Goal: Task Accomplishment & Management: Manage account settings

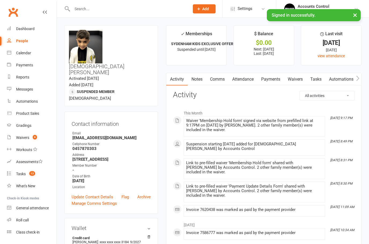
click at [359, 18] on button "×" at bounding box center [355, 15] width 10 height 12
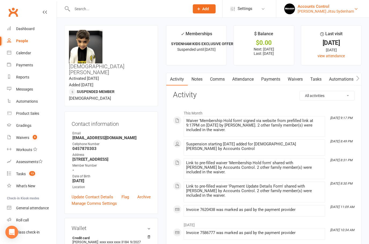
click at [339, 8] on div "Accounts Control" at bounding box center [326, 6] width 56 height 5
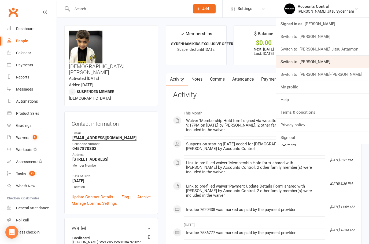
click at [356, 58] on link "Switch to: [PERSON_NAME]" at bounding box center [322, 62] width 93 height 12
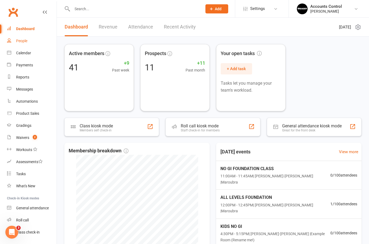
click at [20, 41] on div "People" at bounding box center [21, 41] width 11 height 4
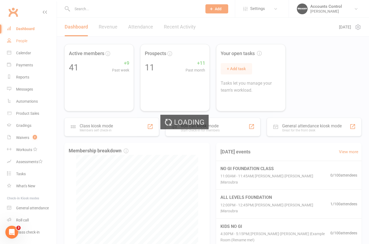
select select "50"
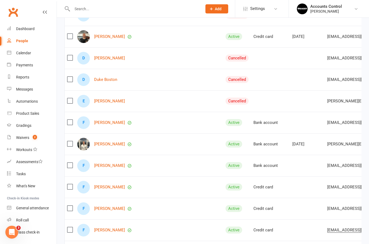
scroll to position [286, 0]
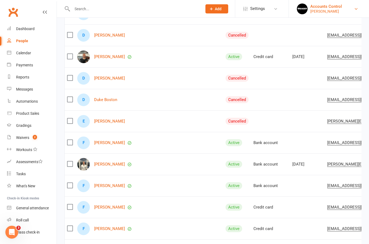
click at [340, 9] on div "Braddah Jiu Jitsu Maroubra" at bounding box center [326, 11] width 32 height 5
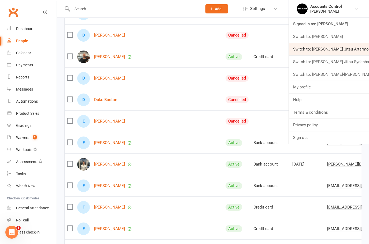
click at [351, 50] on link "Switch to: [PERSON_NAME] Jitsu Artarmon" at bounding box center [329, 49] width 80 height 12
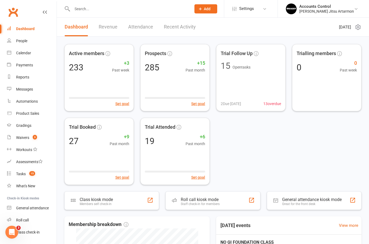
click at [107, 11] on input "text" at bounding box center [129, 9] width 117 height 8
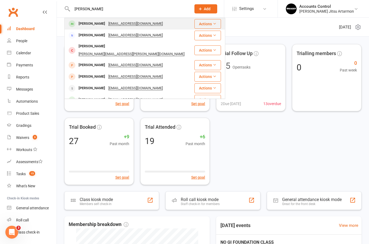
type input "Carlos"
click at [85, 22] on div "Carlos Chu" at bounding box center [92, 24] width 30 height 8
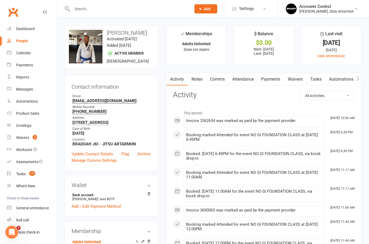
click at [273, 80] on link "Payments" at bounding box center [271, 79] width 27 height 12
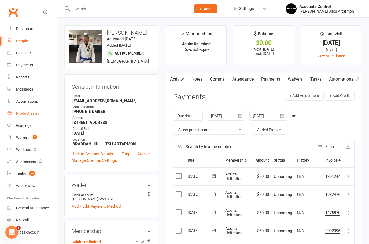
click at [27, 111] on div "Product Sales" at bounding box center [27, 113] width 23 height 4
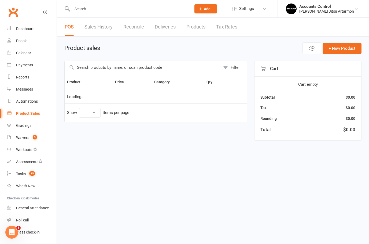
select select "100"
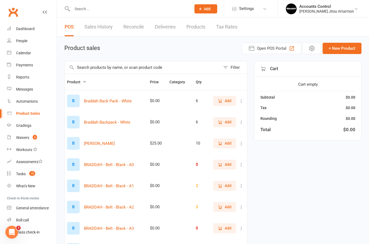
click at [140, 66] on input "text" at bounding box center [143, 67] width 156 height 12
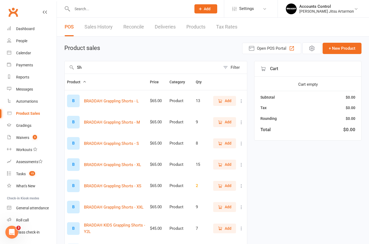
type input "S"
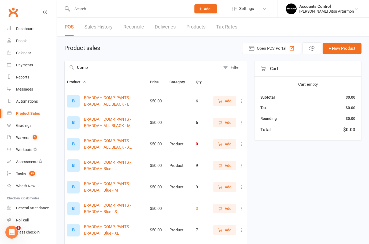
click at [222, 100] on icon "button" at bounding box center [220, 100] width 5 height 5
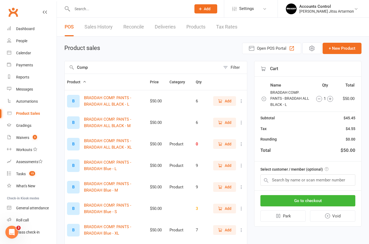
click at [132, 66] on input "Comp" at bounding box center [143, 67] width 156 height 12
type input "C"
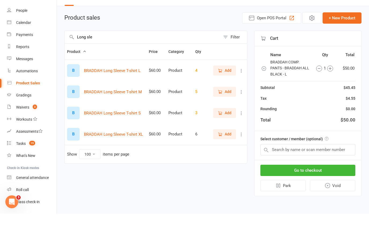
scroll to position [2, 0]
type input "L"
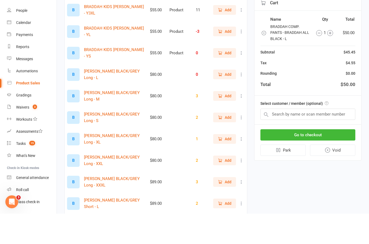
scroll to position [82, 0]
type input "Rashie"
click at [106, 163] on button "BRADDAH Rashie BRADDAH BLACK/GREY Long - XL" at bounding box center [114, 169] width 61 height 13
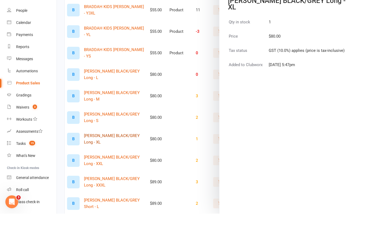
scroll to position [113, 0]
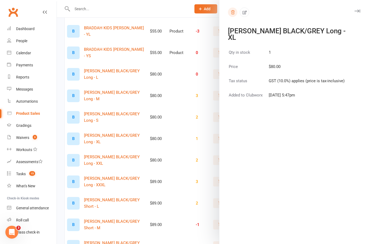
click at [231, 10] on icon "button" at bounding box center [232, 12] width 5 height 5
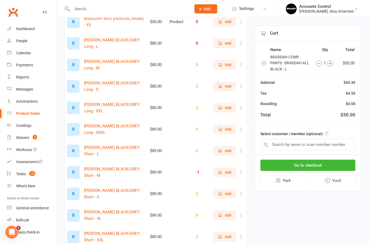
scroll to position [149, 0]
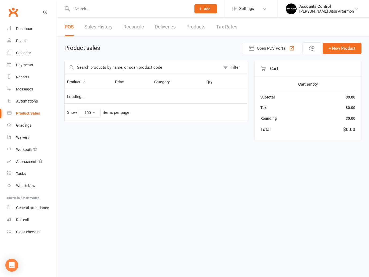
select select "100"
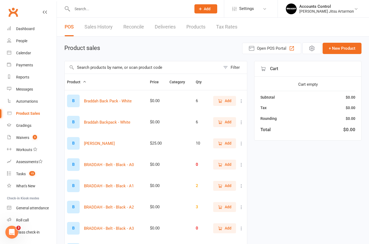
click at [192, 26] on link "Products" at bounding box center [195, 27] width 19 height 19
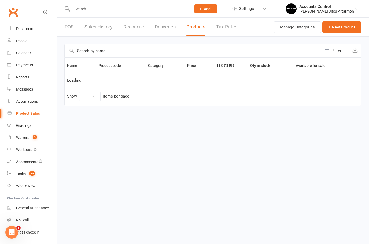
select select "100"
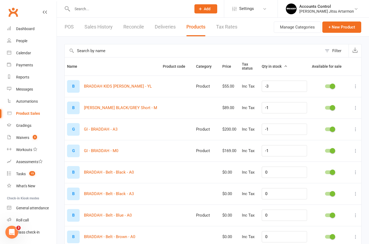
click at [235, 109] on div "$89.00" at bounding box center [229, 107] width 15 height 5
click at [295, 29] on button "Manage Categories" at bounding box center [297, 26] width 47 height 11
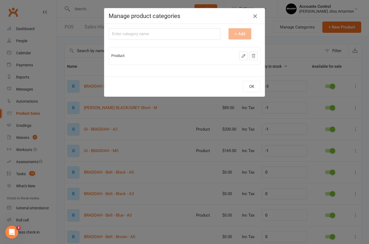
click at [258, 17] on icon "button" at bounding box center [255, 16] width 6 height 6
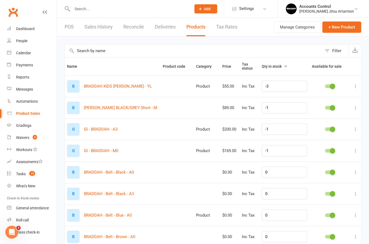
click at [222, 27] on link "Tax Rates" at bounding box center [226, 27] width 21 height 19
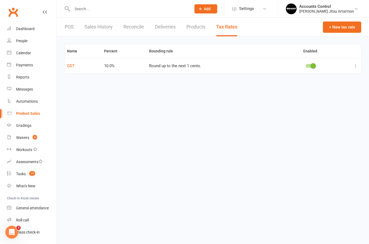
click at [194, 25] on link "Products" at bounding box center [195, 27] width 19 height 19
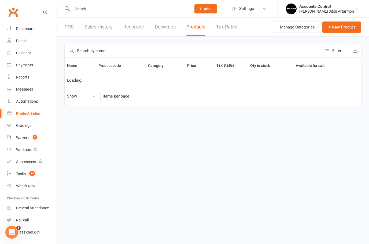
select select "100"
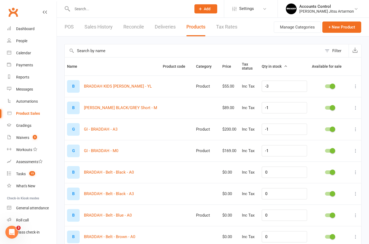
click at [254, 49] on input "text" at bounding box center [194, 50] width 258 height 13
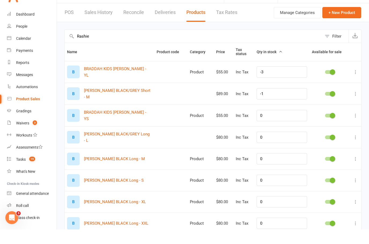
type input "Rashie"
click at [355, 149] on icon at bounding box center [355, 151] width 5 height 5
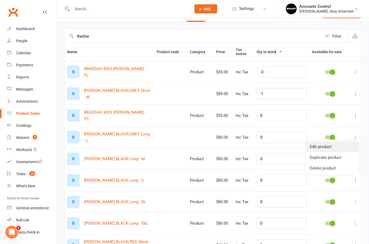
click at [334, 145] on link "Edit product" at bounding box center [332, 146] width 53 height 11
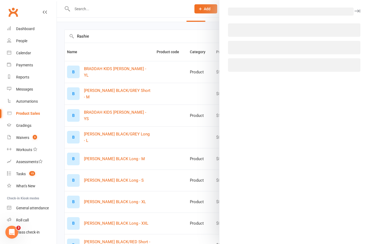
select select "1399"
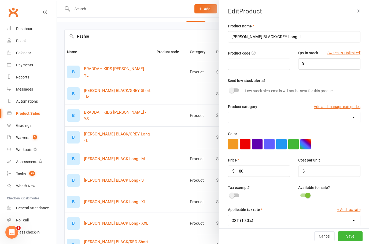
click at [261, 170] on input "80" at bounding box center [259, 170] width 62 height 11
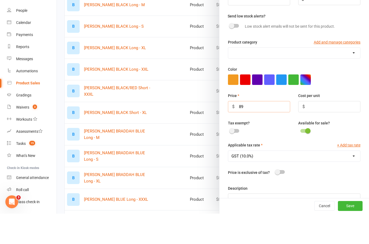
scroll to position [140, 0]
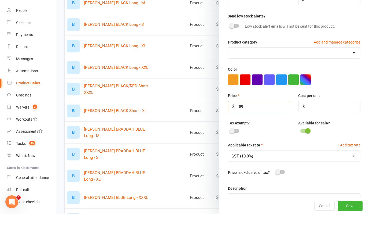
type input "89"
click at [350, 231] on button "Save" at bounding box center [350, 236] width 25 height 10
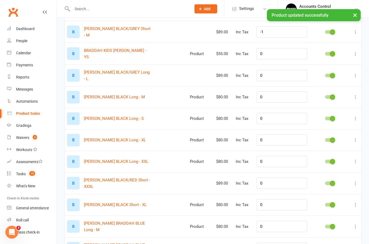
scroll to position [75, 0]
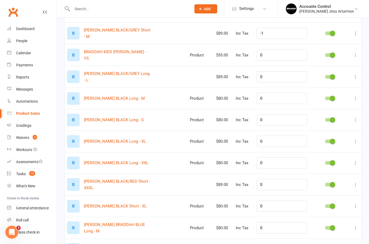
click at [356, 77] on icon at bounding box center [355, 76] width 5 height 5
click at [326, 82] on link "Edit product" at bounding box center [332, 86] width 53 height 11
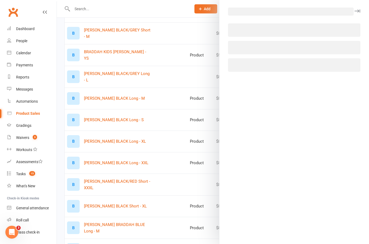
select select "1399"
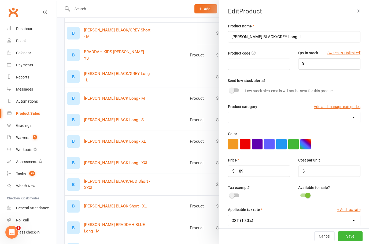
click at [270, 63] on input "text" at bounding box center [259, 63] width 62 height 11
click at [314, 118] on select "Product" at bounding box center [294, 117] width 132 height 11
select select "3237"
click at [344, 230] on div "Cancel Save" at bounding box center [294, 235] width 150 height 15
click at [350, 237] on button "Save" at bounding box center [350, 236] width 25 height 10
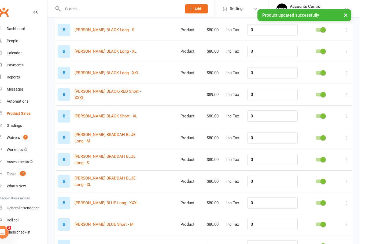
scroll to position [159, 0]
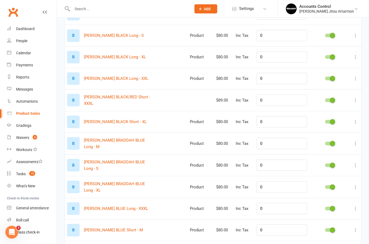
click at [357, 122] on icon at bounding box center [355, 121] width 5 height 5
click at [329, 130] on link "Edit product" at bounding box center [332, 131] width 53 height 11
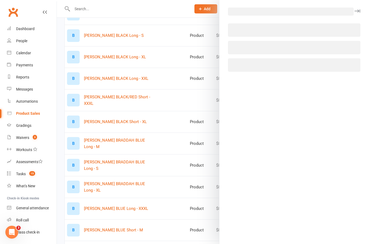
select select "3237"
select select "1399"
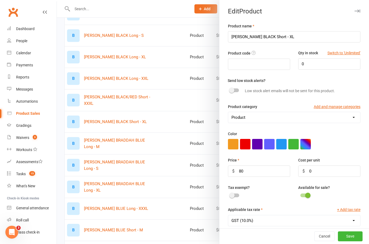
click at [257, 170] on input "80" at bounding box center [259, 170] width 62 height 11
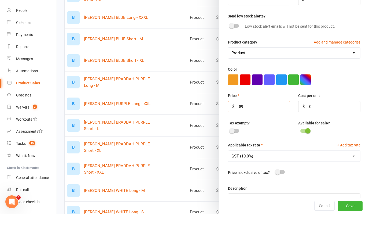
scroll to position [334, 0]
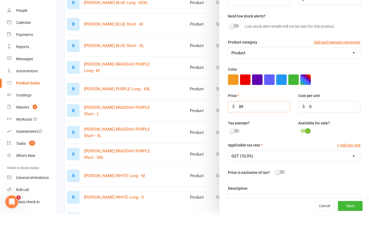
type input "89"
click at [350, 231] on button "Save" at bounding box center [350, 236] width 25 height 10
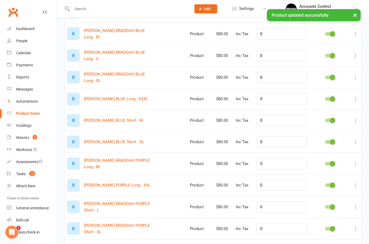
scroll to position [250, 0]
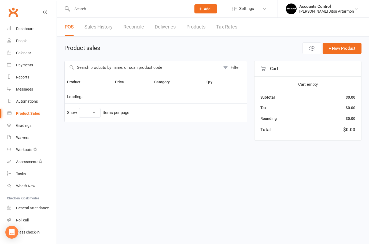
select select "100"
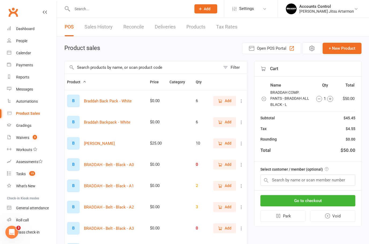
click at [123, 67] on input "text" at bounding box center [143, 67] width 156 height 12
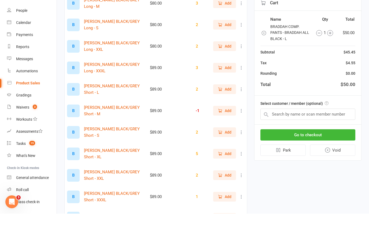
scroll to position [175, 0]
type input "Rashie"
click at [107, 177] on button "BRADDAH Rashie BRADDAH BLACK/GREY Short - XL" at bounding box center [114, 183] width 61 height 13
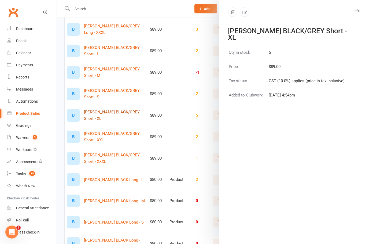
scroll to position [238, 0]
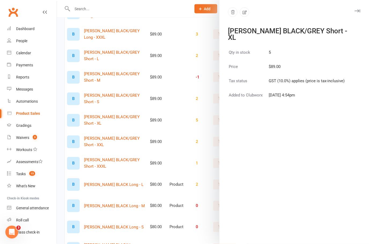
click at [357, 10] on icon "button" at bounding box center [358, 10] width 6 height 3
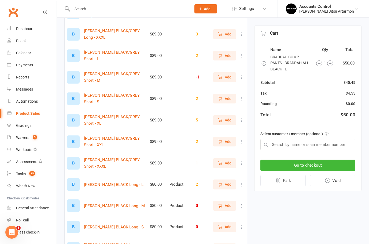
click at [225, 120] on span "Add" at bounding box center [228, 120] width 7 height 6
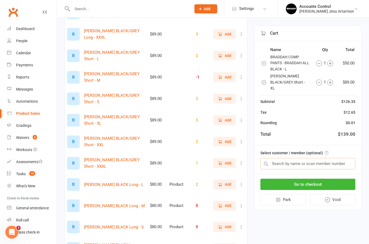
click at [332, 167] on input "text" at bounding box center [308, 163] width 95 height 11
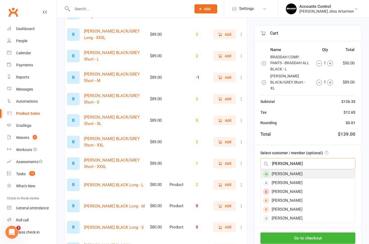
type input "Carlos"
click at [286, 178] on div "Carlos Chu" at bounding box center [308, 173] width 94 height 9
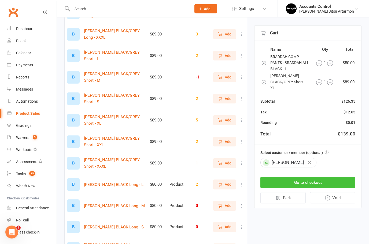
click at [329, 186] on button "Go to checkout" at bounding box center [308, 182] width 95 height 11
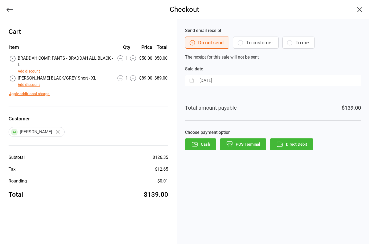
click at [299, 144] on button "Direct Debit" at bounding box center [291, 144] width 43 height 12
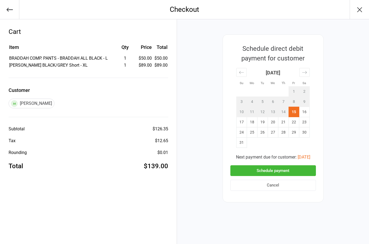
click at [289, 171] on button "Schedule payment" at bounding box center [273, 170] width 86 height 11
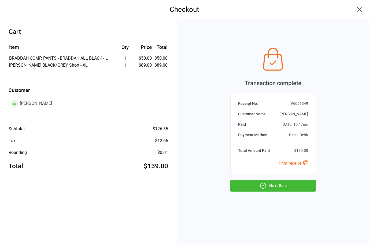
click at [290, 186] on button "Next Sale" at bounding box center [273, 185] width 86 height 12
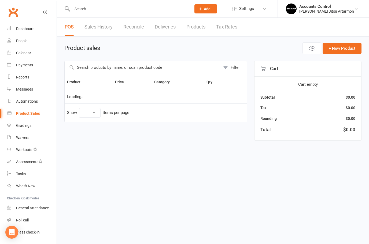
select select "100"
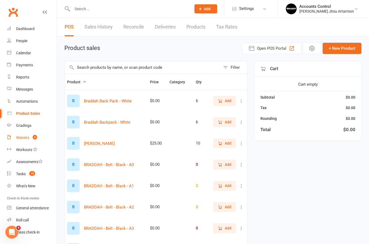
click at [25, 139] on div "Waivers" at bounding box center [22, 137] width 13 height 4
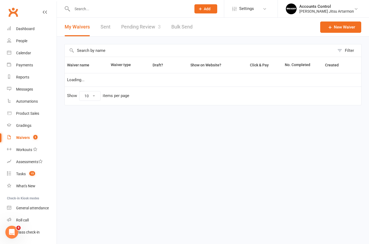
select select "50"
click at [138, 28] on link "Pending Review 3" at bounding box center [140, 27] width 39 height 19
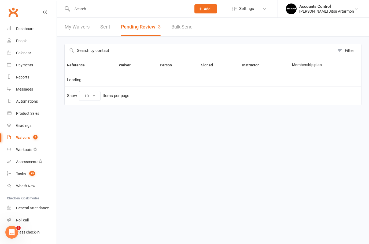
select select "50"
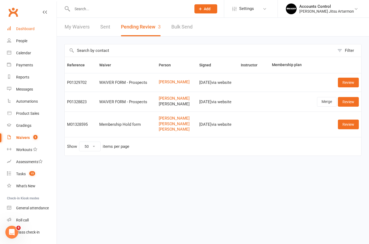
click at [20, 31] on div "Dashboard" at bounding box center [25, 29] width 19 height 4
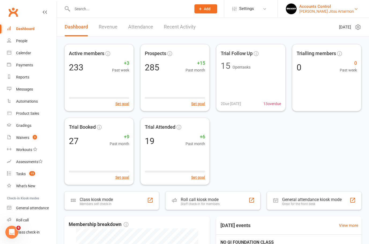
click at [347, 5] on div "Accounts Control" at bounding box center [326, 6] width 55 height 5
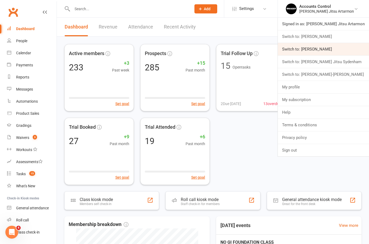
click at [351, 48] on link "Switch to: [PERSON_NAME]" at bounding box center [323, 49] width 91 height 12
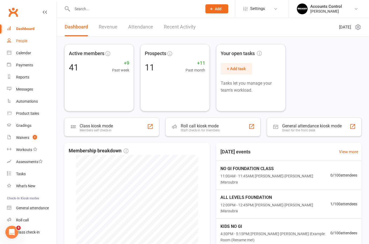
click at [23, 41] on div "People" at bounding box center [21, 41] width 11 height 4
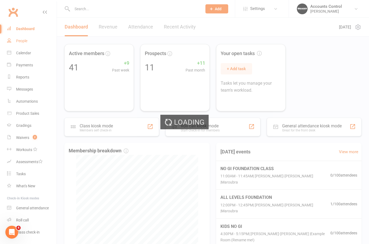
select select "50"
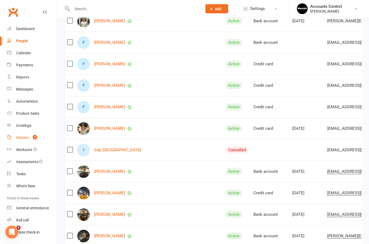
scroll to position [429, 0]
click at [26, 138] on div "Waivers" at bounding box center [22, 137] width 13 height 4
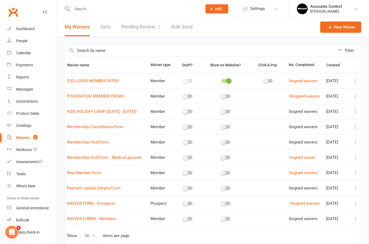
click at [138, 19] on link "Pending Review 2" at bounding box center [140, 27] width 39 height 19
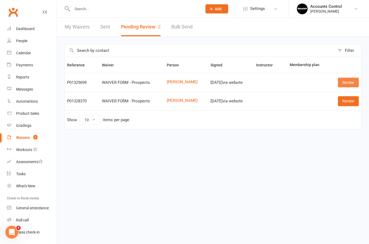
click at [348, 79] on link "Review" at bounding box center [348, 83] width 21 height 10
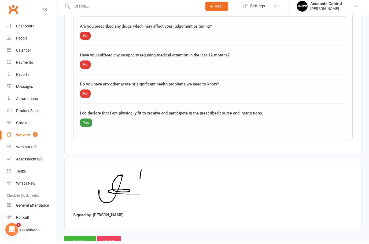
scroll to position [554, 0]
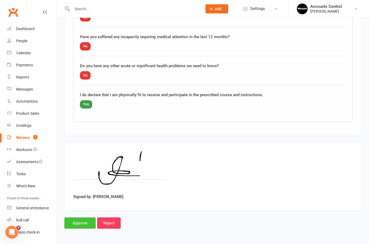
click at [80, 218] on input "Approve" at bounding box center [79, 222] width 31 height 11
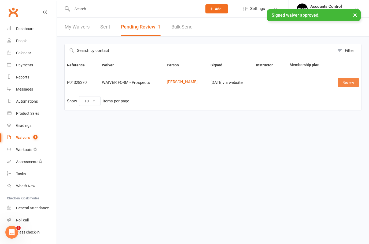
click at [344, 80] on link "Review" at bounding box center [348, 83] width 21 height 10
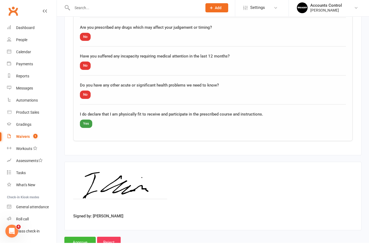
scroll to position [533, 0]
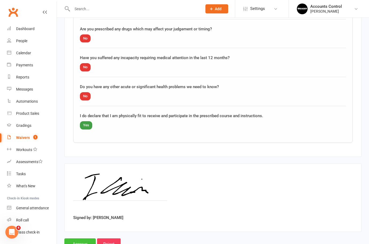
click at [78, 241] on input "Approve" at bounding box center [79, 243] width 31 height 11
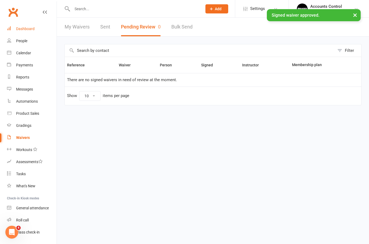
click at [20, 33] on link "Dashboard" at bounding box center [32, 29] width 50 height 12
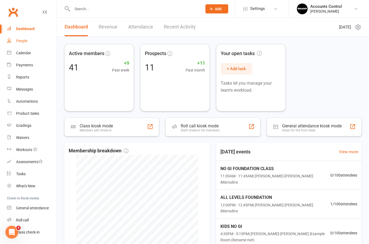
click at [21, 42] on div "People" at bounding box center [21, 41] width 11 height 4
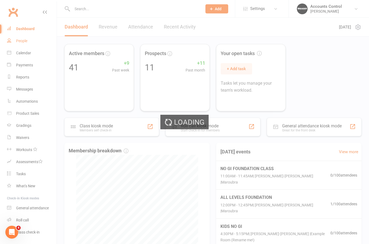
select select "50"
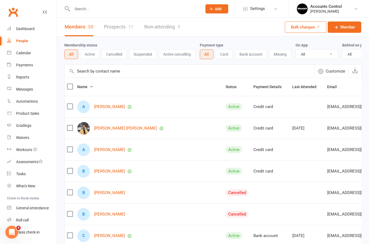
click at [124, 11] on input "text" at bounding box center [135, 9] width 128 height 8
type input "L"
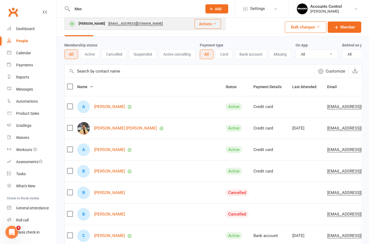
type input "Max"
click at [90, 21] on div "[PERSON_NAME]" at bounding box center [92, 24] width 30 height 8
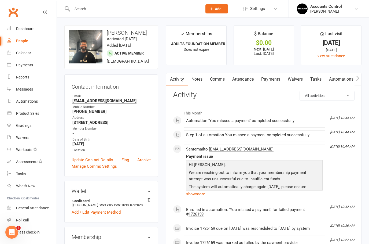
click at [300, 78] on link "Waivers" at bounding box center [295, 79] width 23 height 12
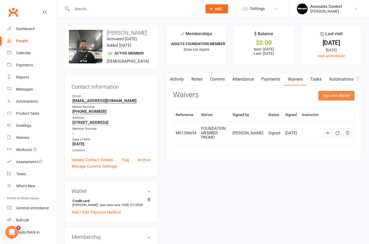
click at [336, 91] on button "Sign new Waiver" at bounding box center [336, 96] width 36 height 10
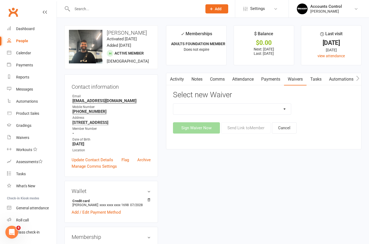
click at [289, 107] on select "EXCLUSIVE MEMBER OFFER FOUNDATION MEMBER PROMO KIDS HOLIDAY CAMP (10th - 17th o…" at bounding box center [232, 109] width 118 height 11
select select "14312"
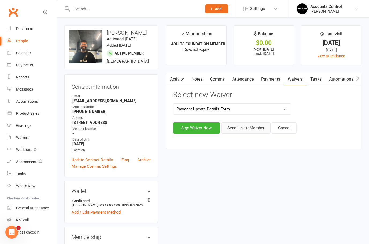
click at [249, 126] on button "Send Link to Member" at bounding box center [245, 127] width 49 height 11
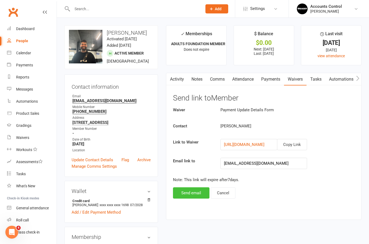
click at [192, 189] on button "Send email" at bounding box center [191, 192] width 36 height 11
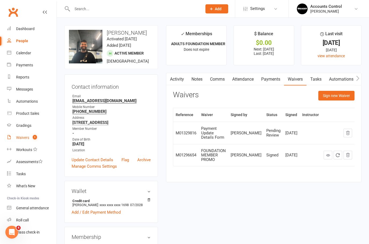
click at [28, 136] on div "Waivers" at bounding box center [22, 137] width 13 height 4
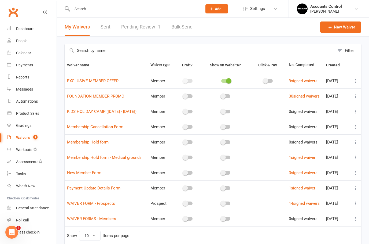
click at [145, 28] on link "Pending Review 1" at bounding box center [140, 27] width 39 height 19
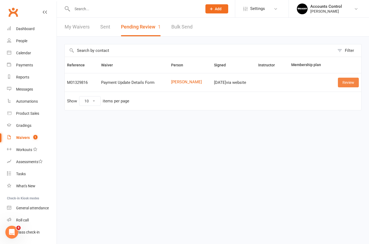
click at [351, 82] on link "Review" at bounding box center [348, 83] width 21 height 10
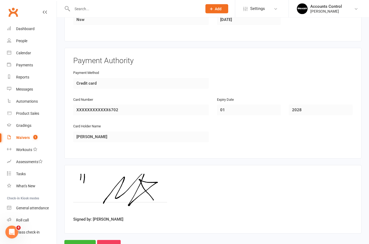
scroll to position [220, 0]
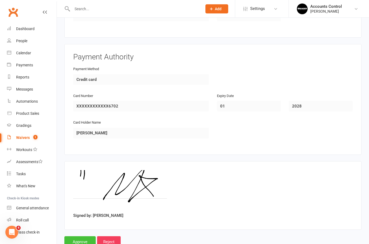
click at [76, 237] on input "Approve" at bounding box center [79, 241] width 31 height 11
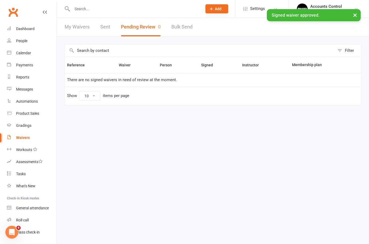
click at [83, 9] on input "text" at bounding box center [135, 9] width 128 height 8
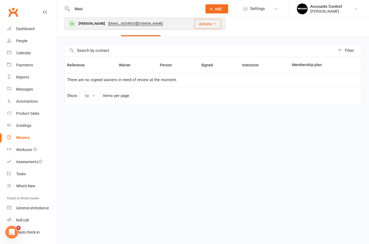
type input "Maxi"
click at [86, 21] on div "[PERSON_NAME]" at bounding box center [92, 24] width 30 height 8
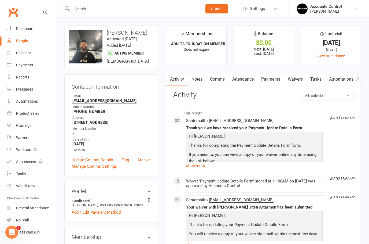
click at [268, 78] on link "Payments" at bounding box center [271, 79] width 27 height 12
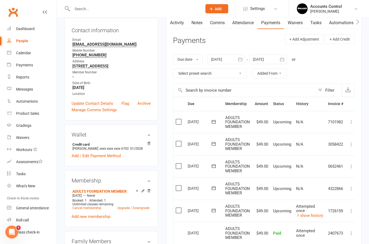
scroll to position [56, 0]
click at [354, 208] on icon at bounding box center [351, 210] width 5 height 5
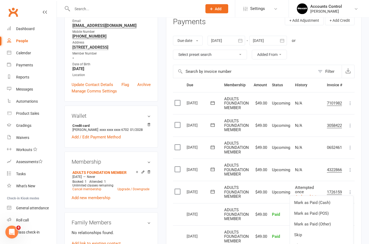
scroll to position [80, 0]
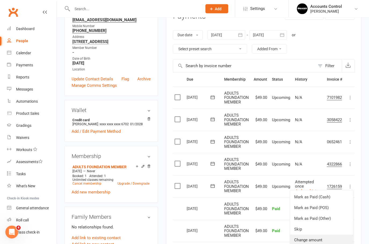
click at [324, 235] on link "Change amount" at bounding box center [321, 239] width 63 height 11
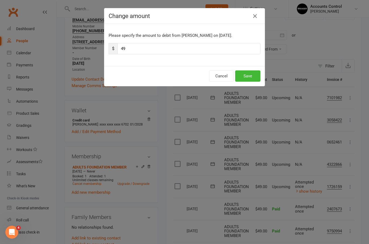
type input "4"
type input "244"
click at [250, 76] on button "Save" at bounding box center [247, 75] width 25 height 11
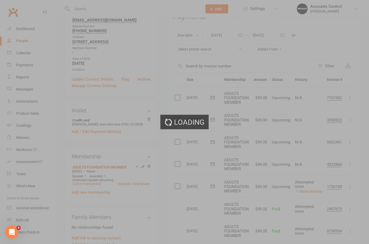
scroll to position [81, 0]
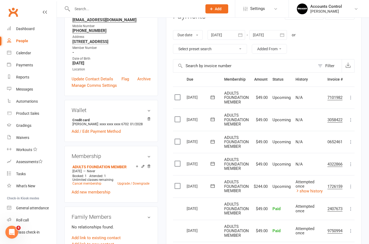
click at [218, 183] on button at bounding box center [212, 186] width 11 height 6
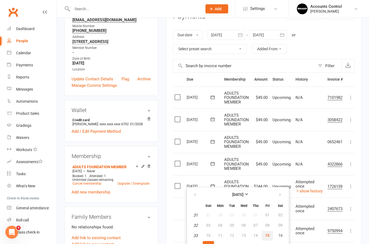
click at [267, 234] on span "15" at bounding box center [267, 235] width 4 height 4
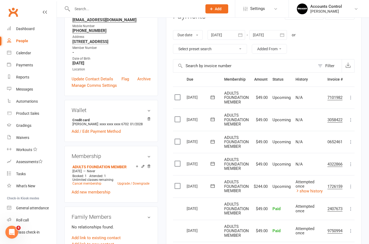
scroll to position [102, 0]
